Goal: Task Accomplishment & Management: Use online tool/utility

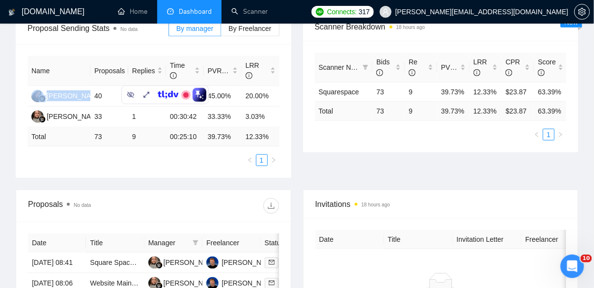
scroll to position [176, 0]
click at [584, 12] on icon "setting" at bounding box center [582, 12] width 8 height 8
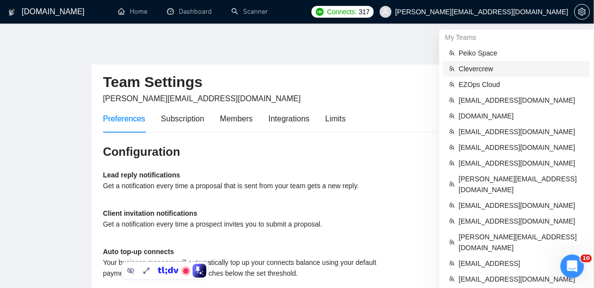
click at [494, 70] on span "Clevercrew" at bounding box center [521, 68] width 125 height 11
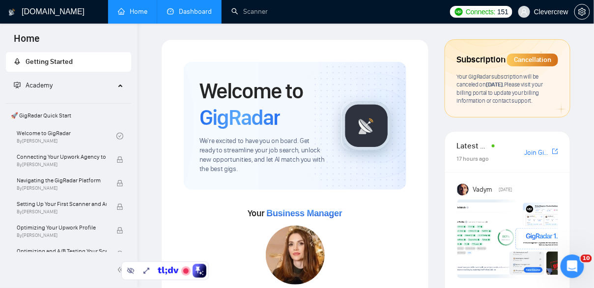
click at [185, 7] on link "Dashboard" at bounding box center [189, 11] width 45 height 8
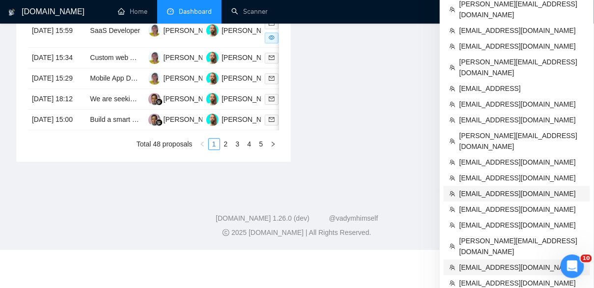
scroll to position [582, 0]
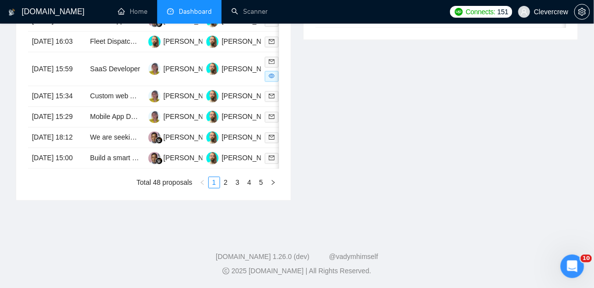
click at [383, 155] on div "Invitations 18 hours ago Date Title Invitation Letter Freelancer Status No data" at bounding box center [440, 43] width 287 height 314
drag, startPoint x: 232, startPoint y: 85, endPoint x: 272, endPoint y: 4, distance: 89.7
click at [545, 113] on div "Invitations 18 hours ago Date Title Invitation Letter Freelancer Status No data" at bounding box center [440, 43] width 287 height 314
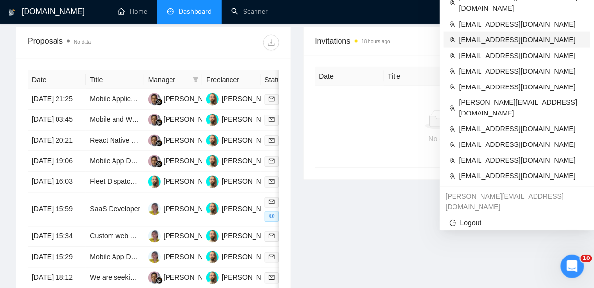
scroll to position [390, 0]
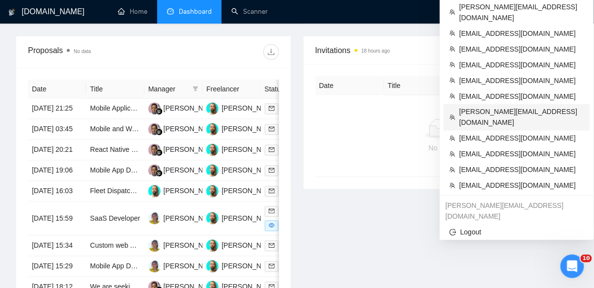
click at [519, 107] on span "[PERSON_NAME][EMAIL_ADDRESS][DOMAIN_NAME]" at bounding box center [521, 118] width 125 height 22
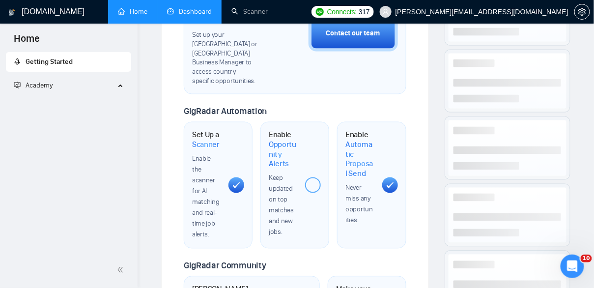
scroll to position [527, 0]
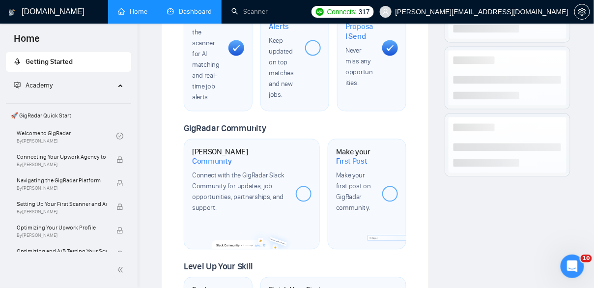
click at [182, 12] on link "Dashboard" at bounding box center [189, 11] width 45 height 8
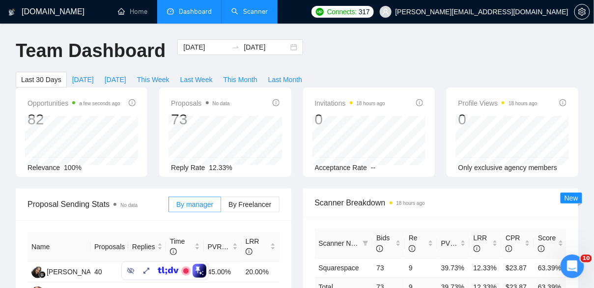
click at [261, 10] on link "Scanner" at bounding box center [249, 11] width 36 height 8
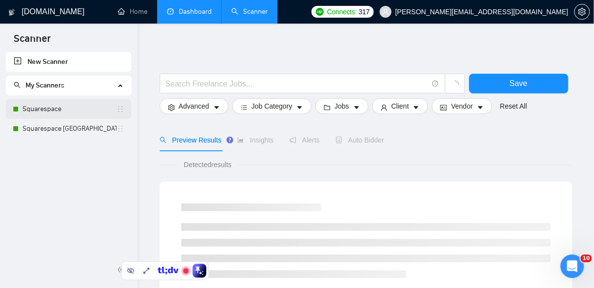
click at [42, 107] on link "Squarespace" at bounding box center [70, 109] width 94 height 20
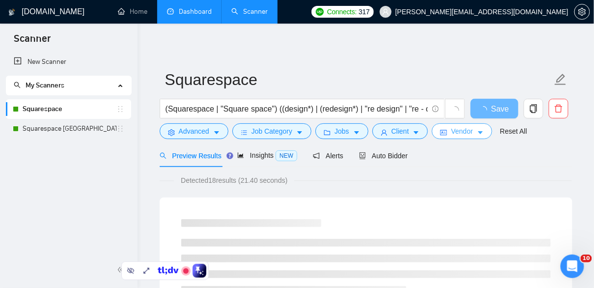
click at [462, 131] on span "Vendor" at bounding box center [462, 131] width 22 height 11
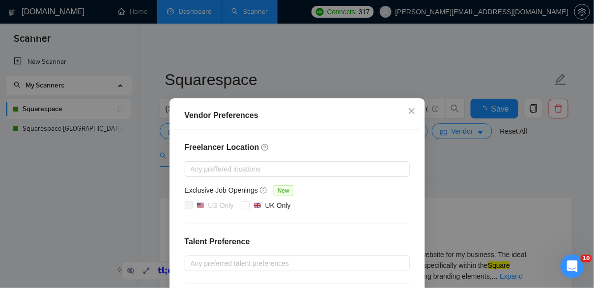
scroll to position [17, 0]
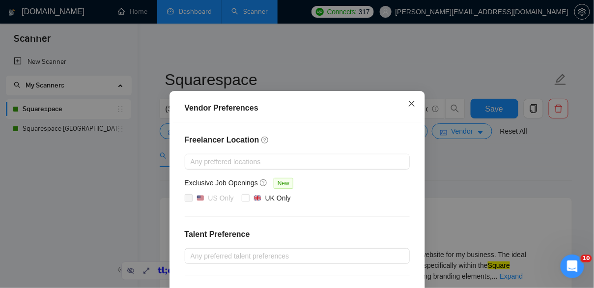
click at [416, 100] on span "Close" at bounding box center [411, 104] width 27 height 27
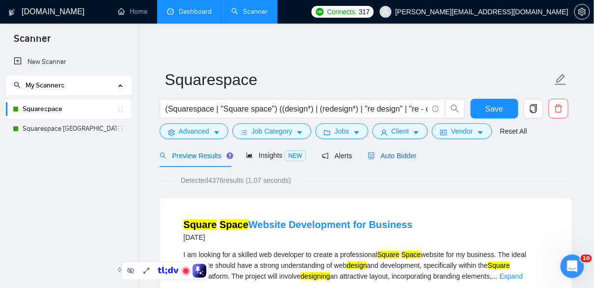
click at [401, 159] on div "Auto Bidder" at bounding box center [392, 155] width 49 height 11
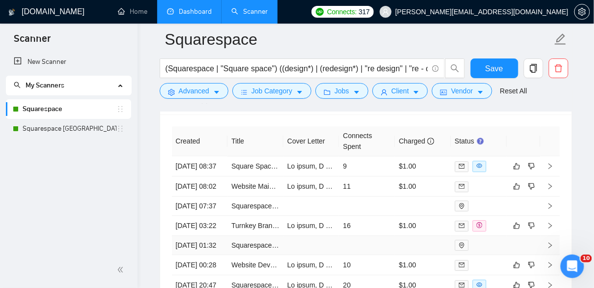
scroll to position [2634, 0]
click at [331, 157] on td at bounding box center [312, 166] width 56 height 20
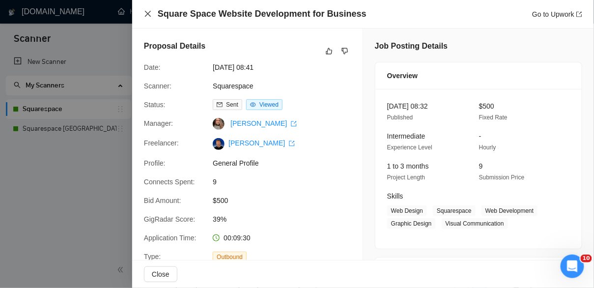
drag, startPoint x: 146, startPoint y: 10, endPoint x: 286, endPoint y: 85, distance: 158.5
click at [146, 10] on icon "close" at bounding box center [148, 14] width 8 height 8
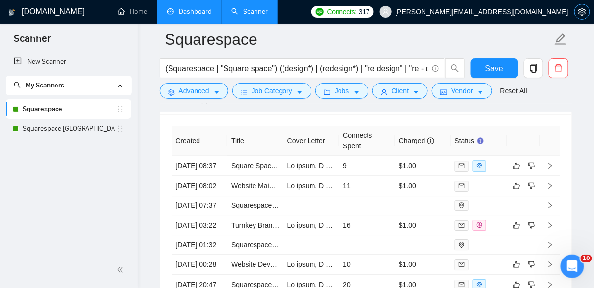
click at [584, 10] on icon "setting" at bounding box center [582, 12] width 8 height 8
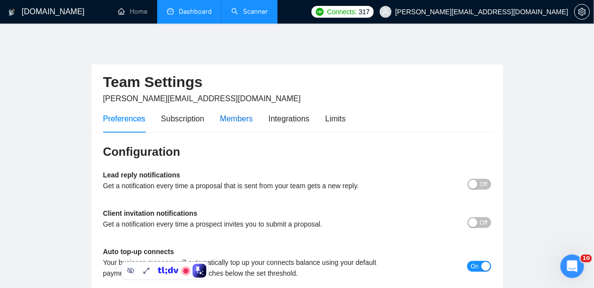
click at [239, 120] on div "Members" at bounding box center [236, 119] width 33 height 12
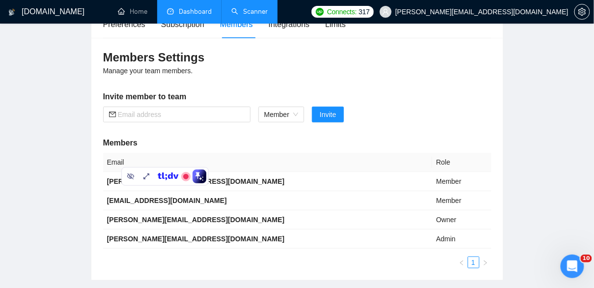
scroll to position [99, 0]
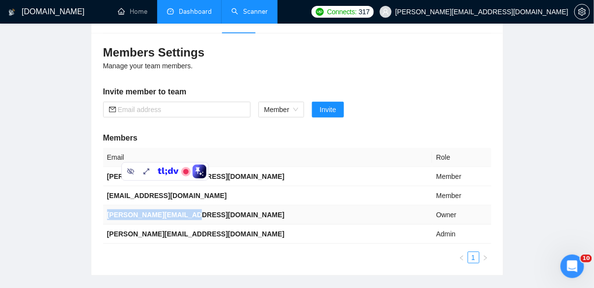
drag, startPoint x: 200, startPoint y: 217, endPoint x: 105, endPoint y: 216, distance: 95.3
click at [105, 216] on td "[PERSON_NAME][EMAIL_ADDRESS][DOMAIN_NAME]" at bounding box center [267, 214] width 329 height 19
copy b "[PERSON_NAME][EMAIL_ADDRESS][DOMAIN_NAME]"
click at [264, 14] on link "Scanner" at bounding box center [249, 11] width 36 height 8
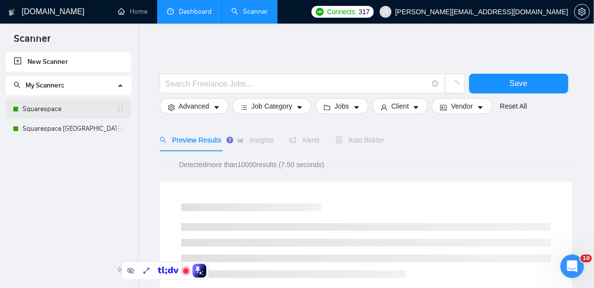
click at [82, 110] on link "Squarespace" at bounding box center [70, 109] width 94 height 20
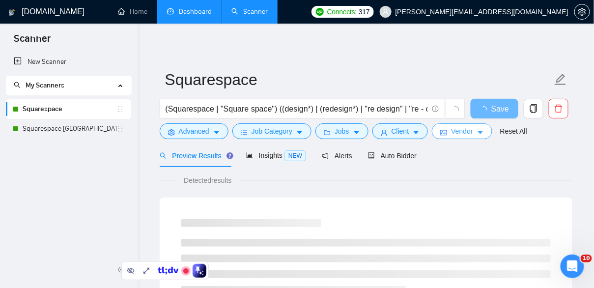
click at [480, 130] on button "Vendor" at bounding box center [462, 131] width 60 height 16
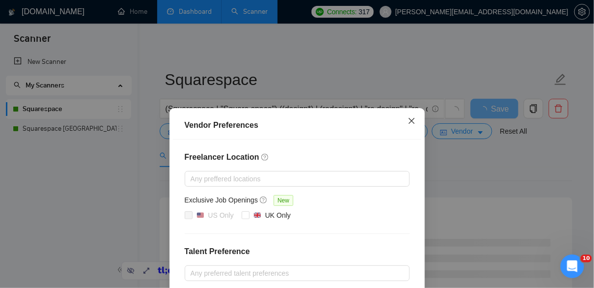
click at [413, 123] on icon "close" at bounding box center [411, 121] width 6 height 6
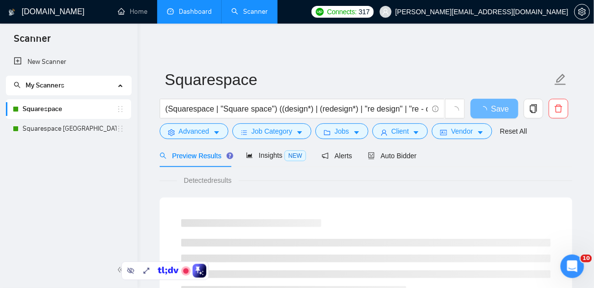
click at [206, 9] on link "Dashboard" at bounding box center [189, 11] width 45 height 8
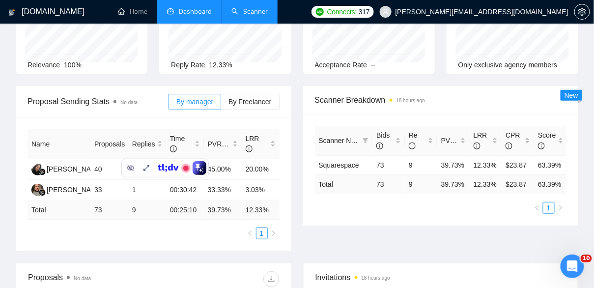
scroll to position [102, 0]
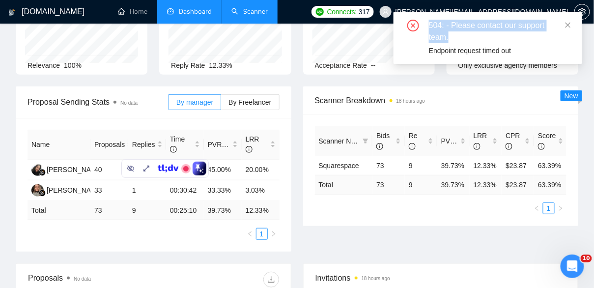
drag, startPoint x: 455, startPoint y: 36, endPoint x: 430, endPoint y: 25, distance: 27.0
click at [430, 25] on div "504: - Please contact our support team." at bounding box center [500, 32] width 142 height 24
click at [455, 39] on div "504: - Please contact our support team." at bounding box center [500, 32] width 142 height 24
drag, startPoint x: 454, startPoint y: 37, endPoint x: 429, endPoint y: 24, distance: 27.5
click at [429, 24] on div "504: - Please contact our support team." at bounding box center [500, 32] width 142 height 24
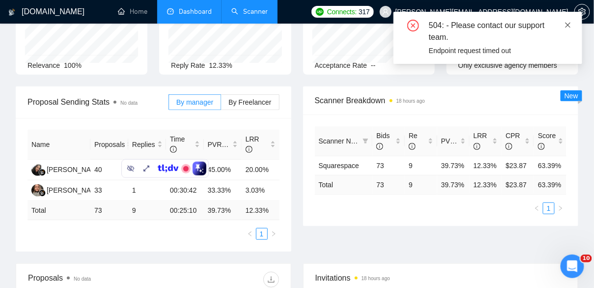
click at [570, 24] on icon "close" at bounding box center [568, 25] width 7 height 7
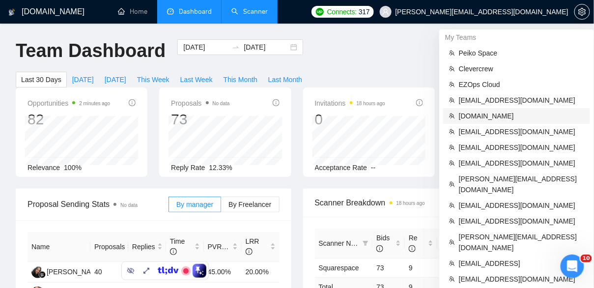
scroll to position [8, 0]
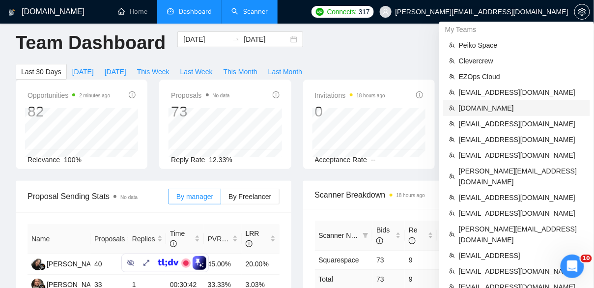
click at [485, 100] on li "[DOMAIN_NAME]" at bounding box center [516, 108] width 147 height 16
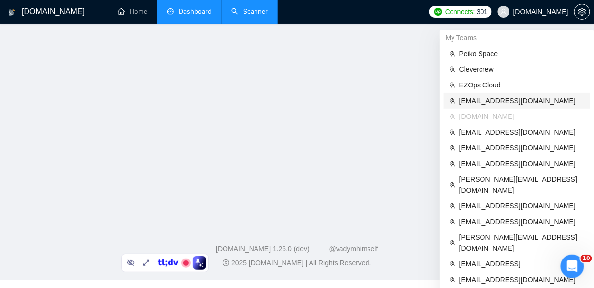
scroll to position [145, 0]
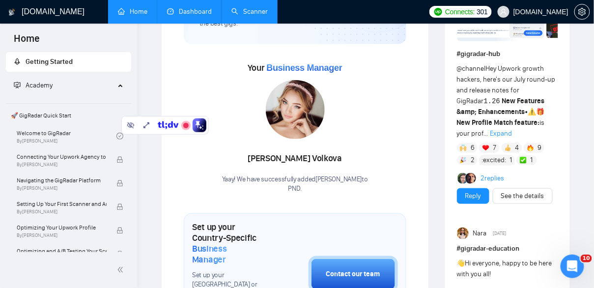
click at [170, 7] on link "Dashboard" at bounding box center [189, 11] width 45 height 8
